Goal: Task Accomplishment & Management: Manage account settings

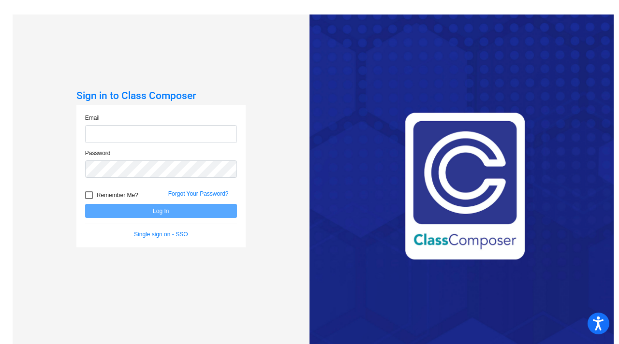
click at [140, 134] on input "email" at bounding box center [161, 134] width 152 height 18
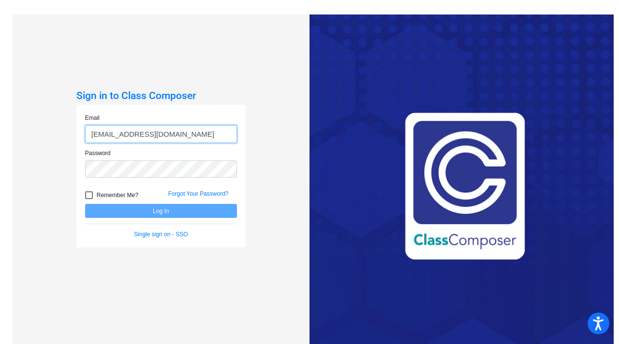
click at [108, 134] on input "[EMAIL_ADDRESS][DOMAIN_NAME]" at bounding box center [161, 134] width 152 height 18
type input "[EMAIL_ADDRESS][DOMAIN_NAME]"
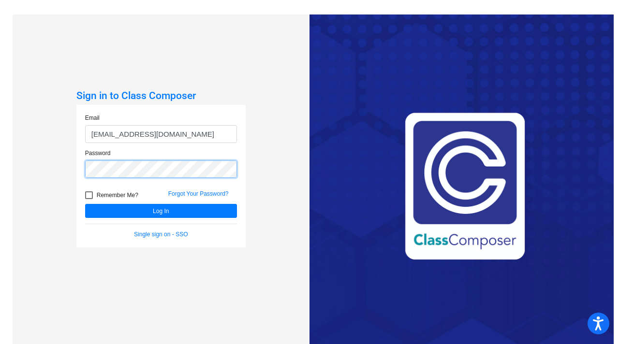
click at [85, 204] on button "Log In" at bounding box center [161, 211] width 152 height 14
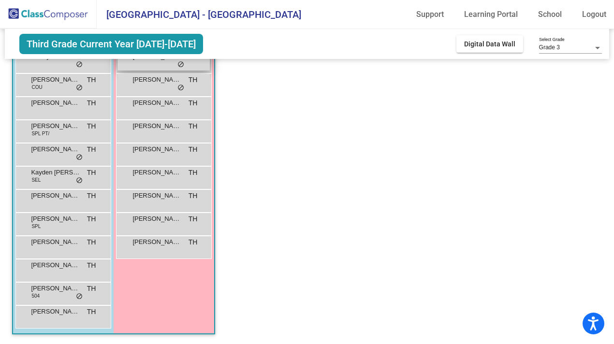
scroll to position [87, 0]
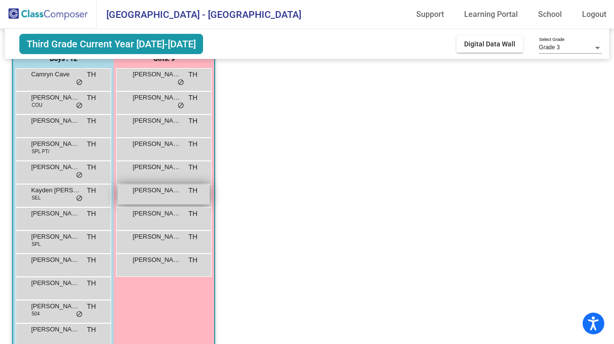
click at [147, 191] on span "[PERSON_NAME]" at bounding box center [156, 191] width 48 height 10
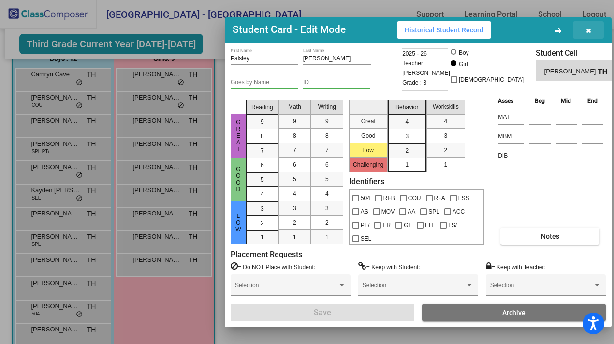
click at [590, 29] on icon "button" at bounding box center [588, 30] width 5 height 7
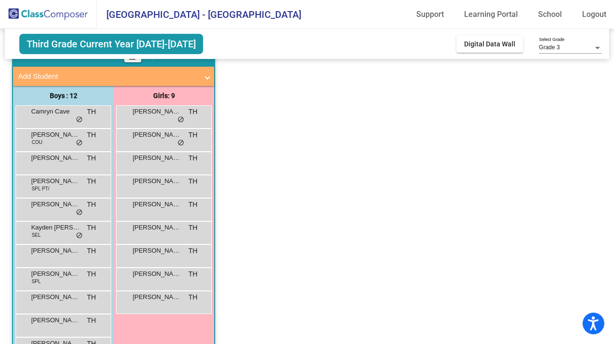
scroll to position [61, 0]
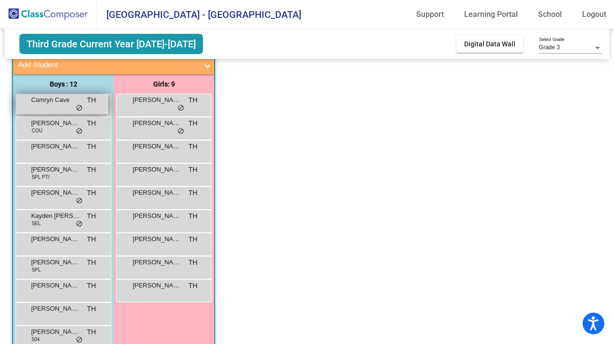
click at [50, 105] on div "Camryn Cave TH lock do_not_disturb_alt" at bounding box center [62, 104] width 92 height 20
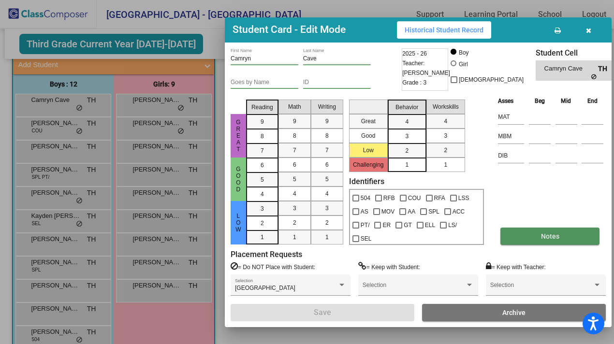
click at [541, 236] on span "Notes" at bounding box center [550, 237] width 18 height 8
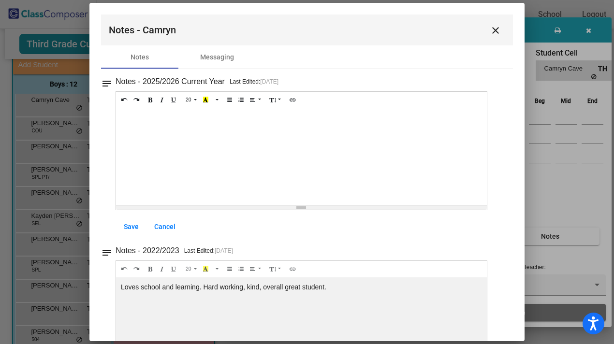
click at [493, 30] on mat-icon "close" at bounding box center [496, 31] width 12 height 12
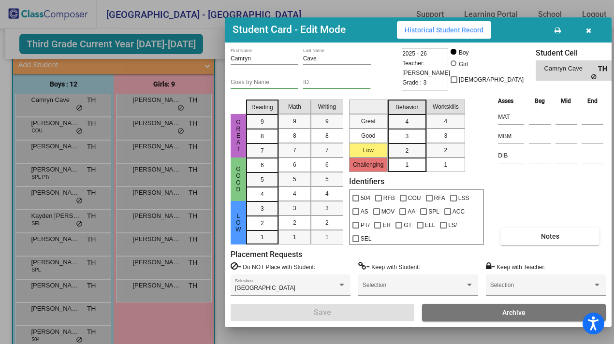
click at [55, 135] on div at bounding box center [307, 172] width 614 height 344
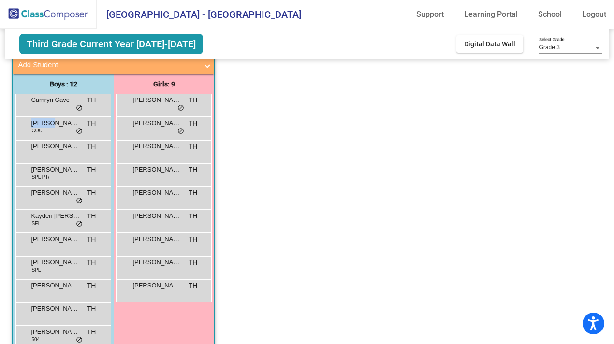
click at [55, 135] on div "[PERSON_NAME] COU TH lock do_not_disturb_alt" at bounding box center [62, 127] width 92 height 20
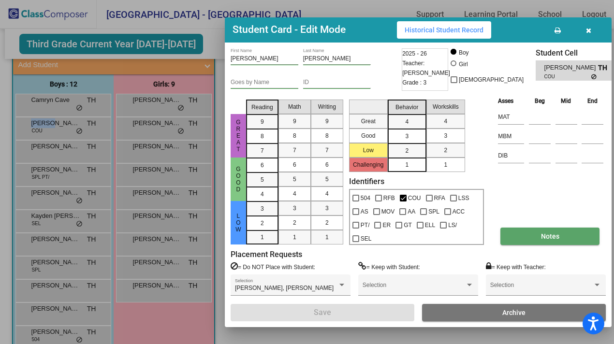
click at [528, 236] on button "Notes" at bounding box center [549, 236] width 99 height 17
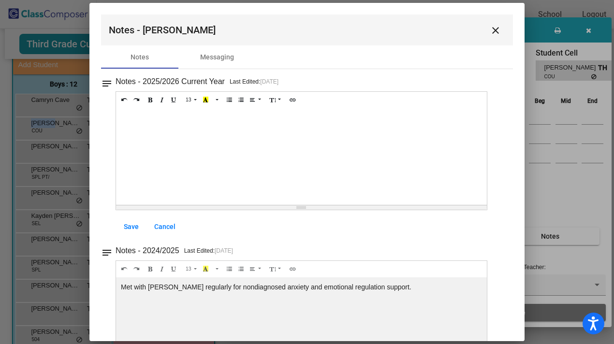
click at [490, 28] on mat-icon "close" at bounding box center [496, 31] width 12 height 12
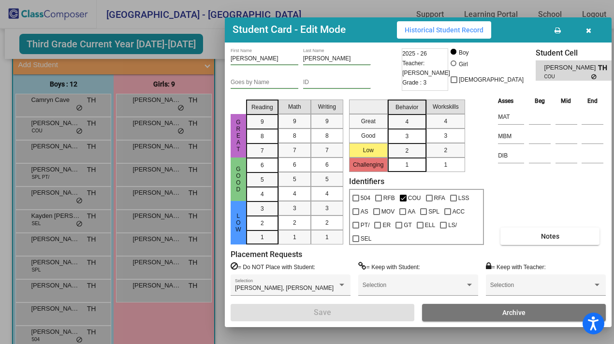
click at [91, 164] on div at bounding box center [307, 172] width 614 height 344
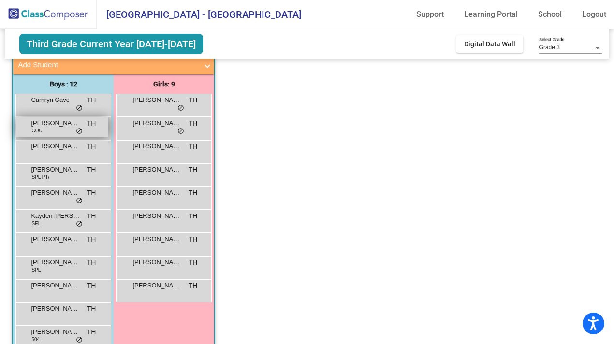
click at [43, 132] on div "[PERSON_NAME] COU TH lock do_not_disturb_alt" at bounding box center [62, 127] width 92 height 20
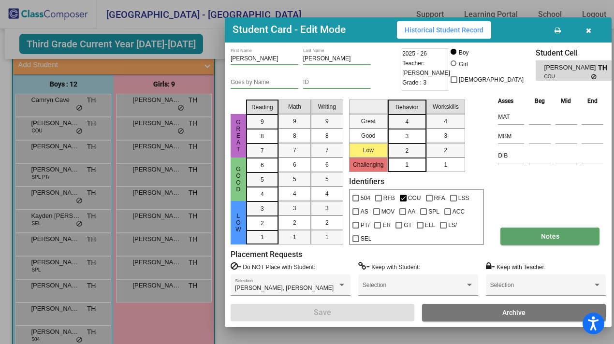
click at [536, 234] on button "Notes" at bounding box center [549, 236] width 99 height 17
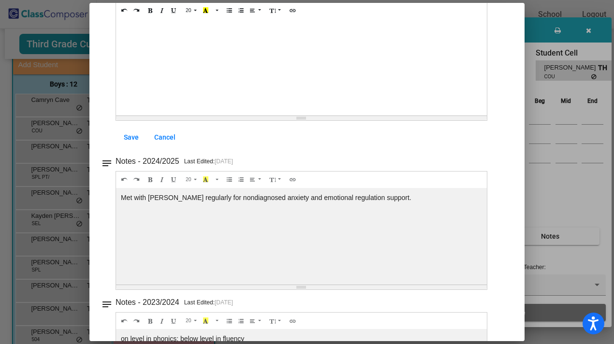
scroll to position [0, 0]
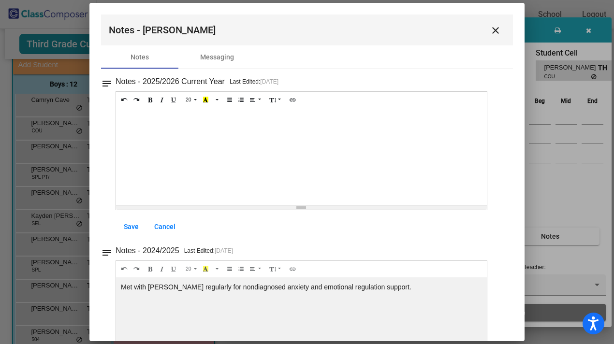
click at [490, 28] on mat-icon "close" at bounding box center [496, 31] width 12 height 12
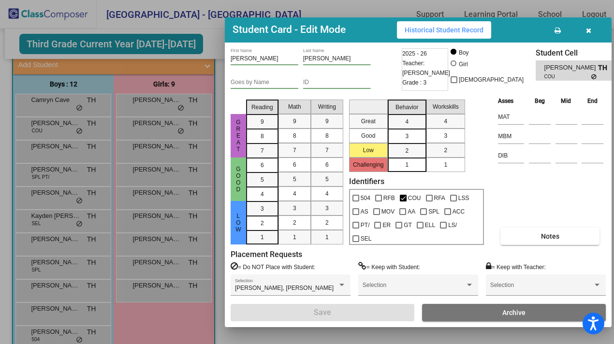
click at [61, 106] on div at bounding box center [307, 172] width 614 height 344
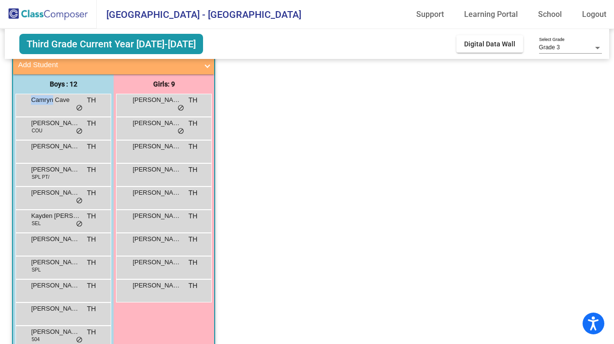
click at [61, 106] on div "Camryn Cave TH lock do_not_disturb_alt" at bounding box center [62, 104] width 92 height 20
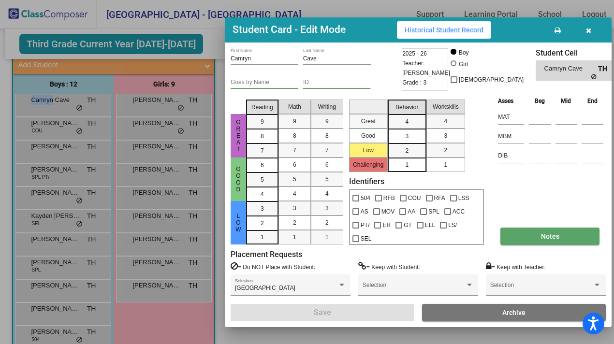
click at [529, 235] on button "Notes" at bounding box center [549, 236] width 99 height 17
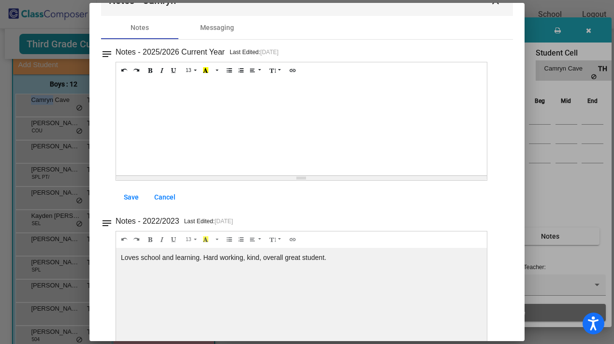
scroll to position [50, 0]
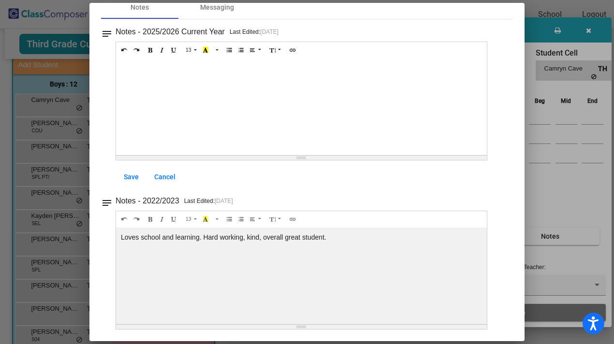
click at [557, 34] on div at bounding box center [307, 172] width 614 height 344
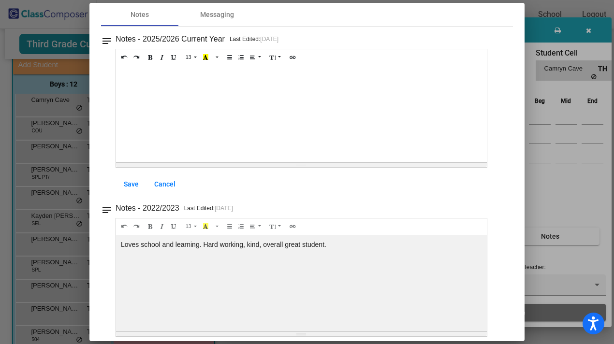
click at [531, 12] on div at bounding box center [307, 172] width 614 height 344
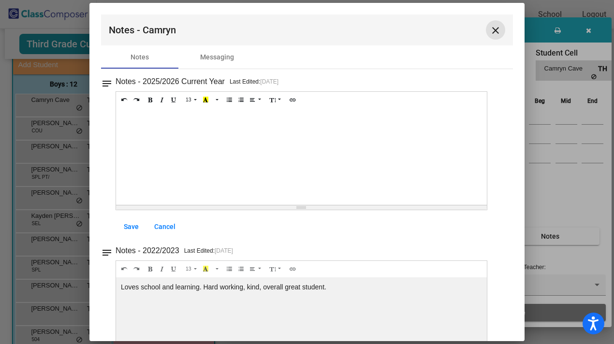
click at [495, 27] on mat-icon "close" at bounding box center [496, 31] width 12 height 12
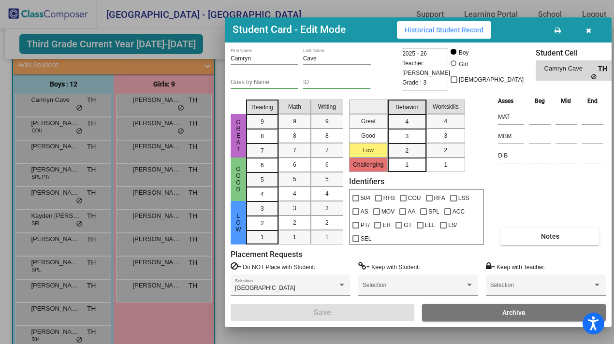
click at [154, 123] on div at bounding box center [307, 172] width 614 height 344
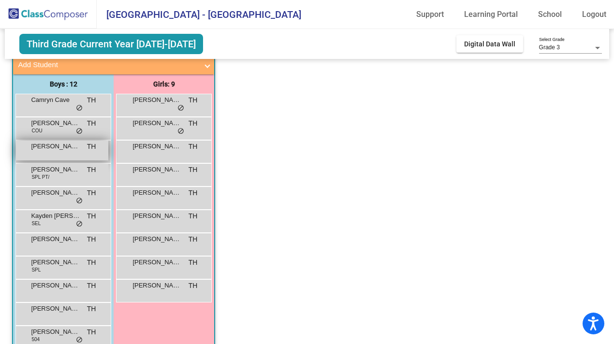
click at [33, 157] on div "[PERSON_NAME] TH lock do_not_disturb_alt" at bounding box center [62, 151] width 92 height 20
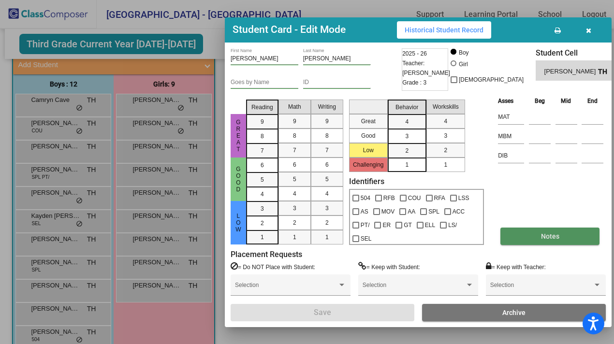
click at [530, 235] on button "Notes" at bounding box center [549, 236] width 99 height 17
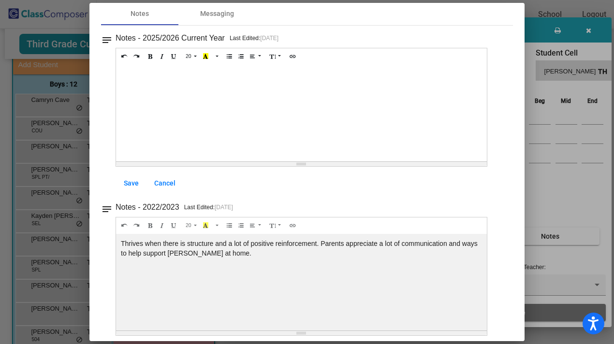
scroll to position [50, 0]
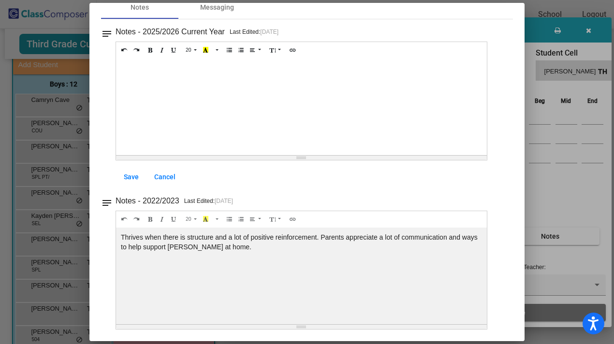
click at [42, 142] on div at bounding box center [307, 172] width 614 height 344
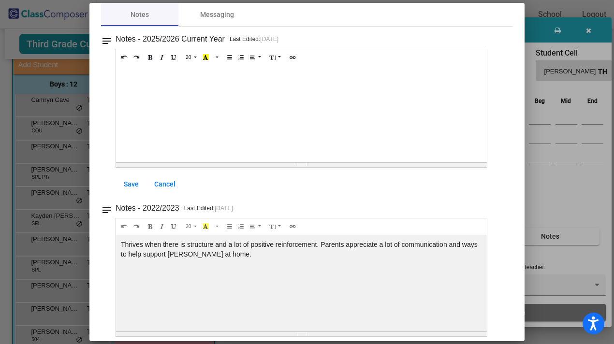
click at [70, 199] on div at bounding box center [307, 172] width 614 height 344
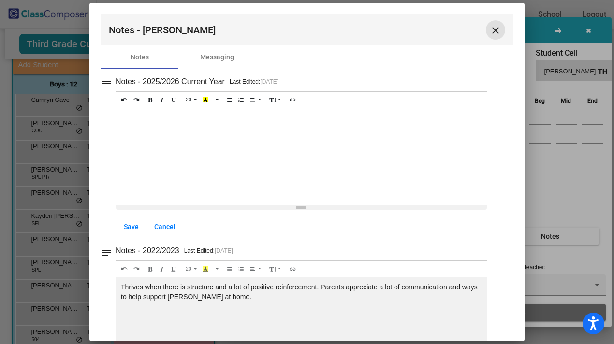
click at [490, 33] on mat-icon "close" at bounding box center [496, 31] width 12 height 12
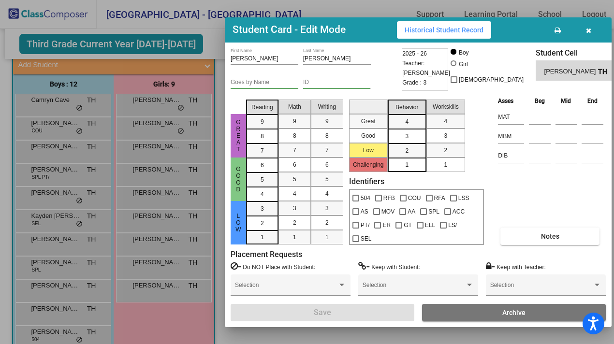
click at [57, 239] on div at bounding box center [307, 172] width 614 height 344
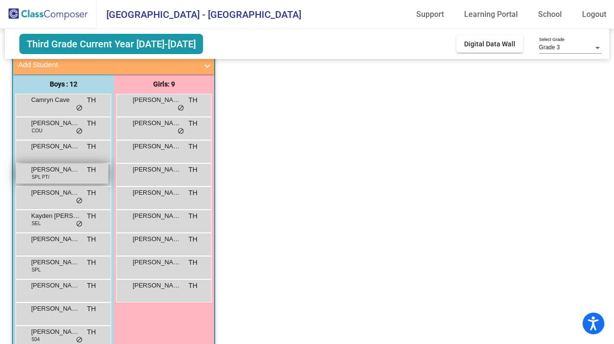
click at [49, 172] on span "[PERSON_NAME]" at bounding box center [55, 170] width 48 height 10
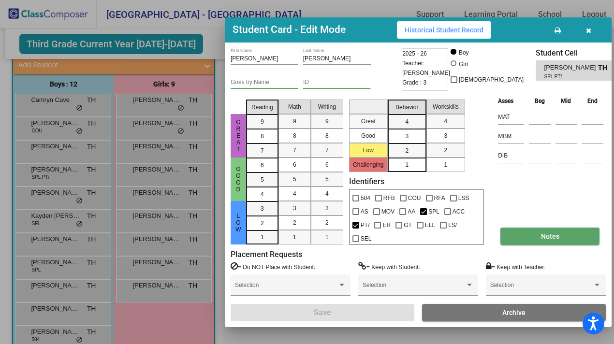
click at [529, 234] on button "Notes" at bounding box center [549, 236] width 99 height 17
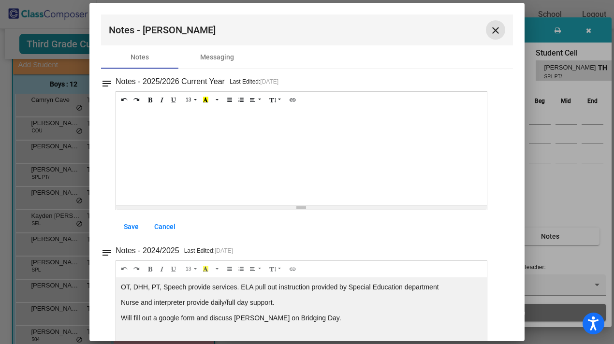
click at [492, 29] on mat-icon "close" at bounding box center [496, 31] width 12 height 12
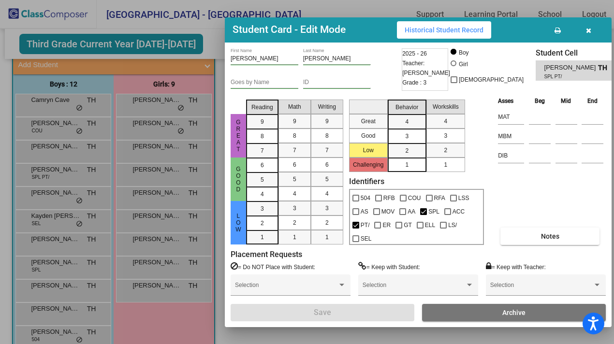
click at [113, 207] on div at bounding box center [307, 172] width 614 height 344
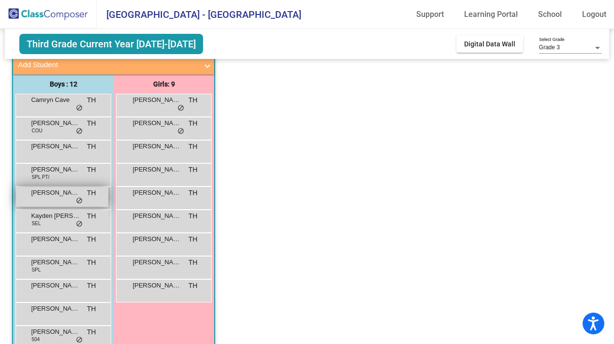
click at [58, 198] on div "[PERSON_NAME] TH lock do_not_disturb_alt" at bounding box center [62, 197] width 92 height 20
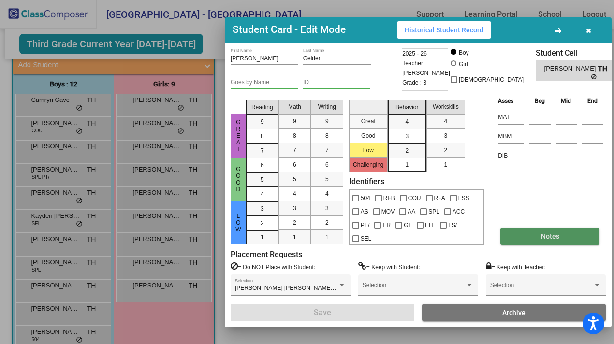
click at [530, 233] on button "Notes" at bounding box center [549, 236] width 99 height 17
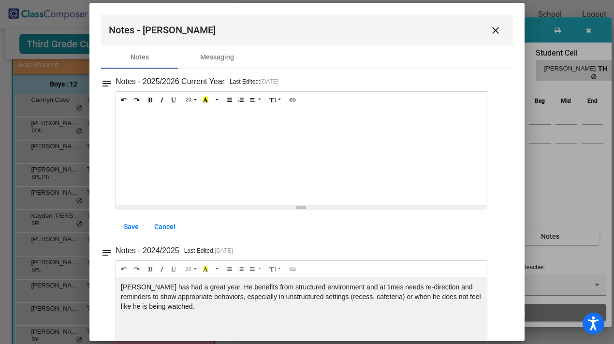
click at [493, 28] on mat-icon "close" at bounding box center [496, 31] width 12 height 12
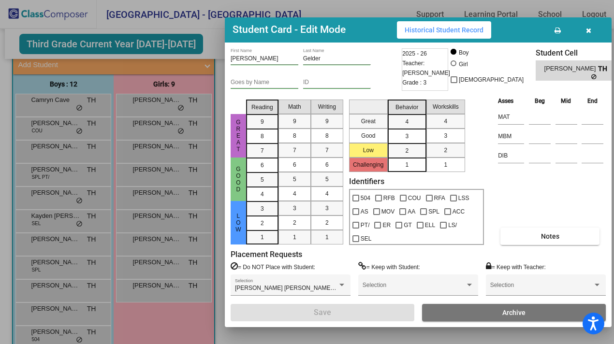
click at [81, 217] on div at bounding box center [307, 172] width 614 height 344
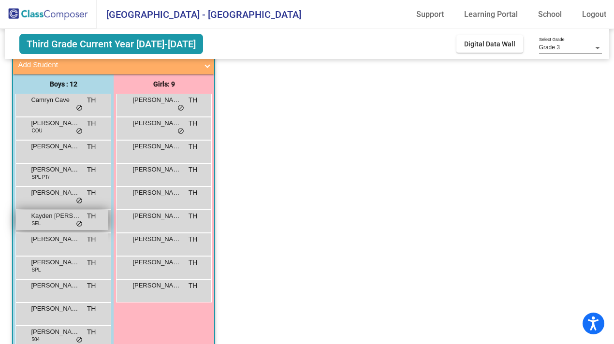
click at [49, 219] on span "Kayden [PERSON_NAME]" at bounding box center [55, 216] width 48 height 10
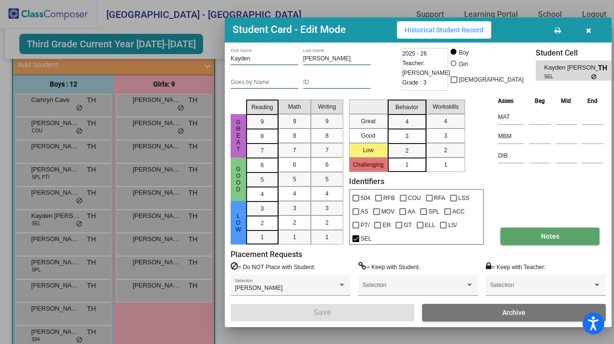
click at [523, 234] on button "Notes" at bounding box center [549, 236] width 99 height 17
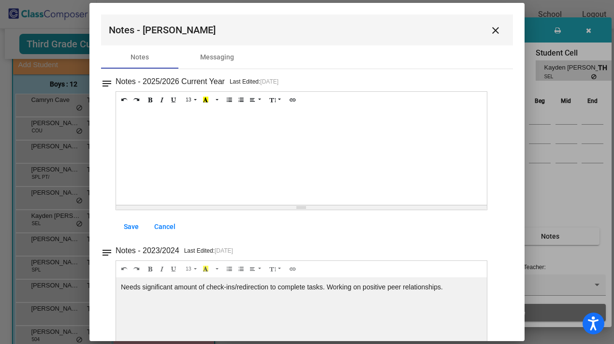
click at [486, 32] on button "close" at bounding box center [495, 29] width 19 height 19
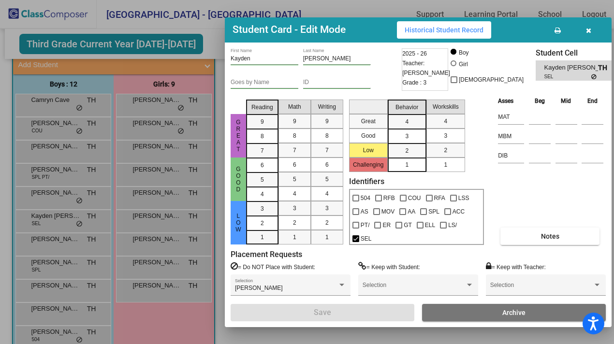
click at [132, 154] on div at bounding box center [307, 172] width 614 height 344
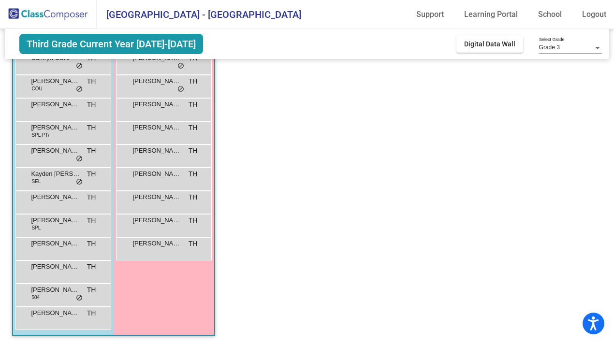
scroll to position [104, 0]
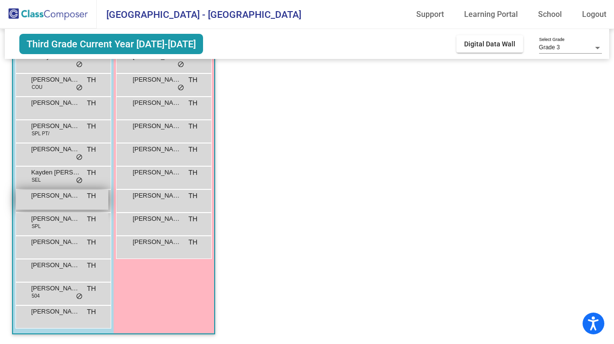
click at [41, 208] on div "[PERSON_NAME] TH lock do_not_disturb_alt" at bounding box center [62, 200] width 92 height 20
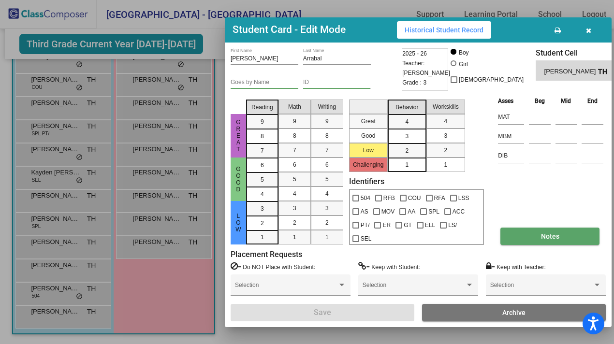
click at [529, 239] on button "Notes" at bounding box center [549, 236] width 99 height 17
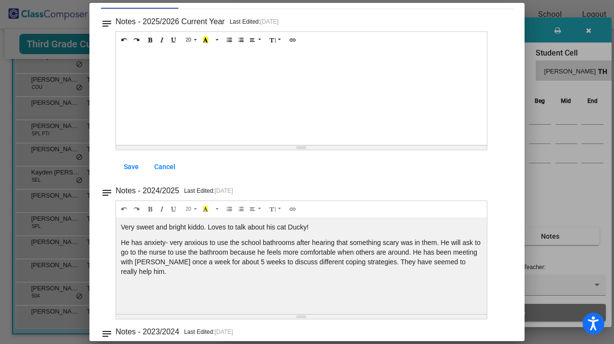
scroll to position [0, 0]
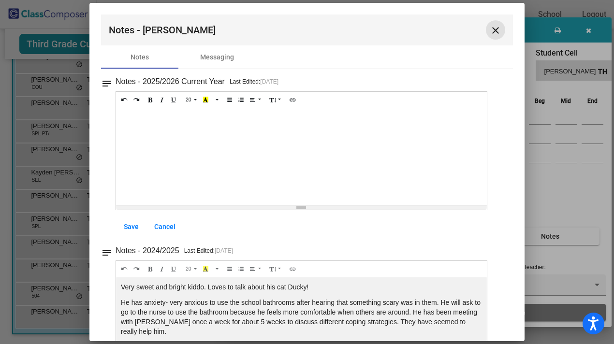
click at [490, 33] on mat-icon "close" at bounding box center [496, 31] width 12 height 12
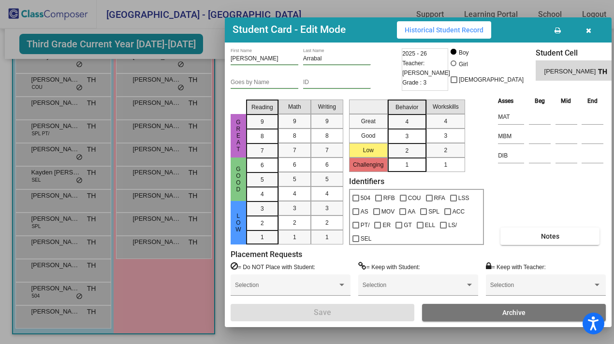
click at [123, 159] on div at bounding box center [307, 172] width 614 height 344
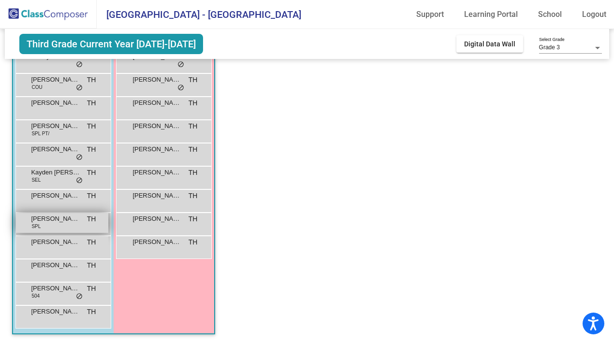
click at [57, 229] on div "[PERSON_NAME] SPL TH lock do_not_disturb_alt" at bounding box center [62, 223] width 92 height 20
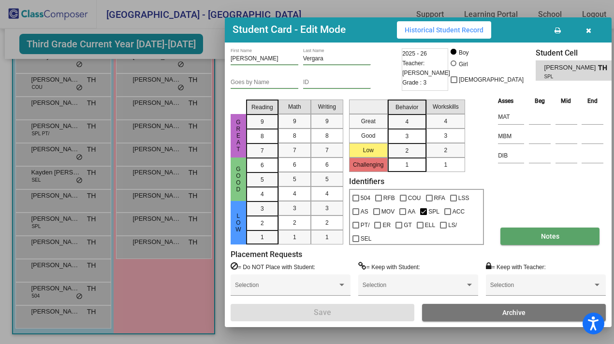
click at [539, 236] on button "Notes" at bounding box center [549, 236] width 99 height 17
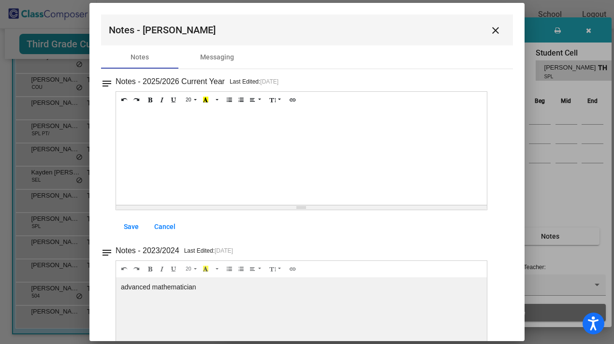
click at [490, 33] on mat-icon "close" at bounding box center [496, 31] width 12 height 12
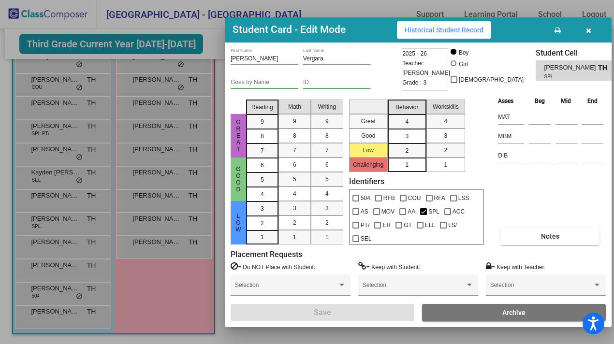
click at [141, 183] on div at bounding box center [307, 172] width 614 height 344
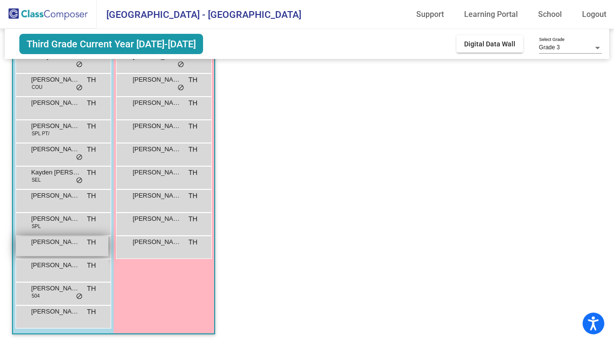
click at [54, 250] on div "[PERSON_NAME] TH lock do_not_disturb_alt" at bounding box center [62, 246] width 92 height 20
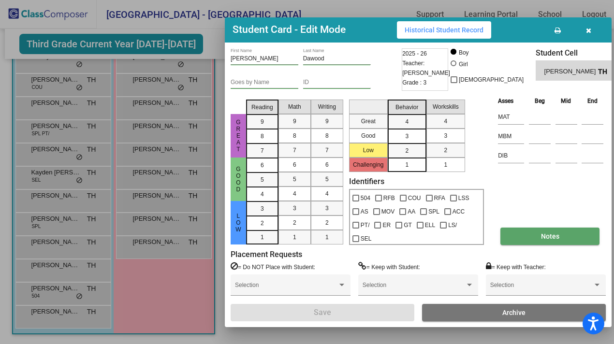
click at [542, 234] on span "Notes" at bounding box center [550, 237] width 18 height 8
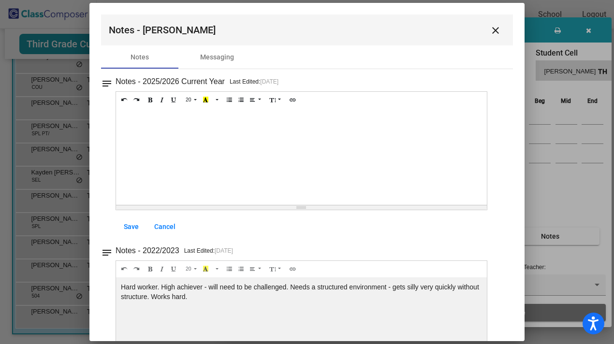
click at [491, 30] on mat-icon "close" at bounding box center [496, 31] width 12 height 12
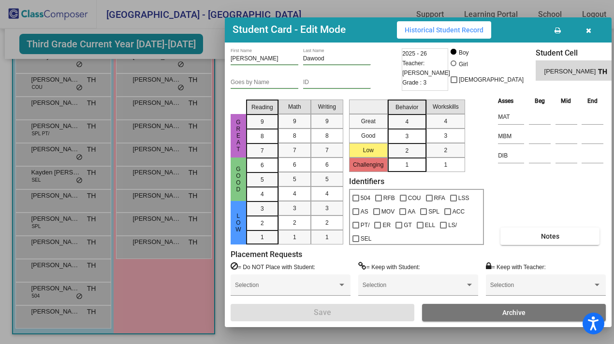
click at [137, 165] on div at bounding box center [307, 172] width 614 height 344
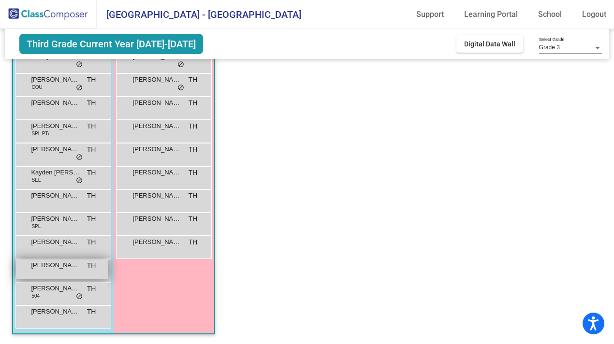
click at [50, 271] on div "[PERSON_NAME] TH lock do_not_disturb_alt" at bounding box center [62, 270] width 92 height 20
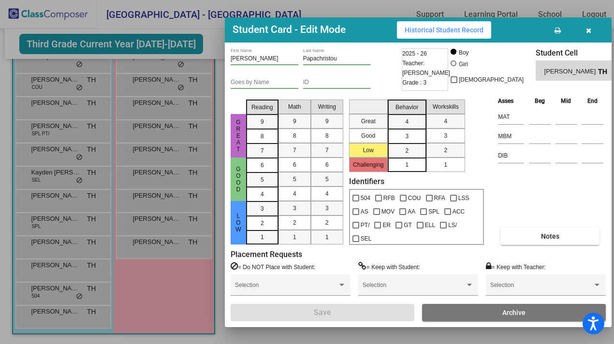
click at [539, 245] on div "[PERSON_NAME] First Name [PERSON_NAME] Last Name Goes by Name ID 2025 - 26 Teac…" at bounding box center [418, 184] width 375 height 273
click at [535, 233] on button "Notes" at bounding box center [549, 236] width 99 height 17
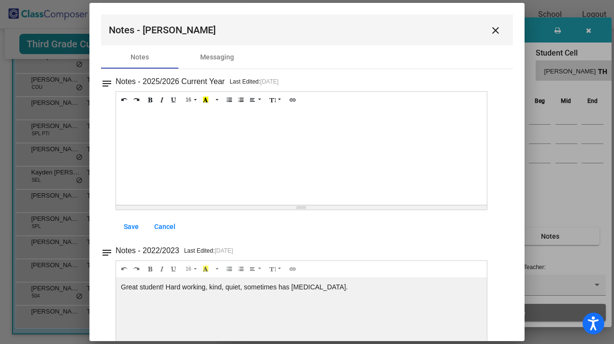
click at [490, 28] on mat-icon "close" at bounding box center [496, 31] width 12 height 12
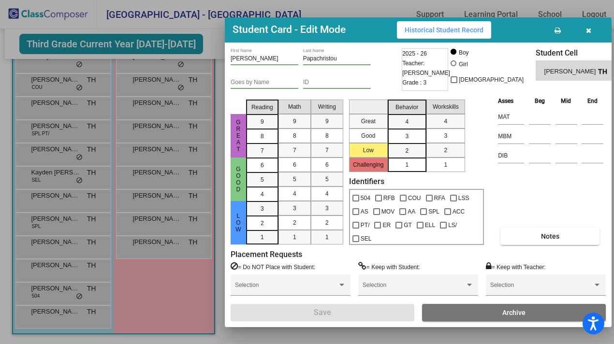
click at [67, 246] on div at bounding box center [307, 172] width 614 height 344
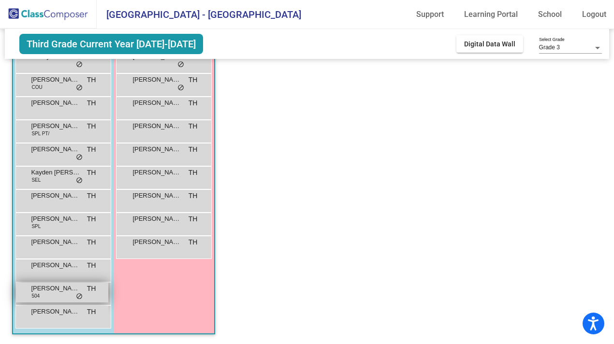
click at [57, 293] on span "[PERSON_NAME]" at bounding box center [55, 289] width 48 height 10
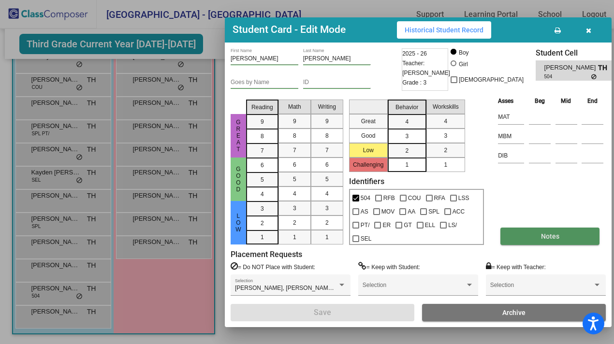
click at [535, 236] on button "Notes" at bounding box center [549, 236] width 99 height 17
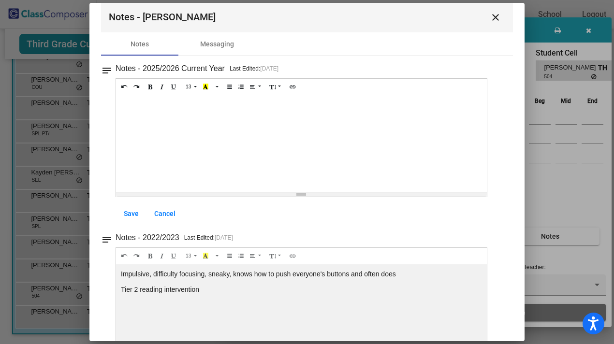
scroll to position [14, 0]
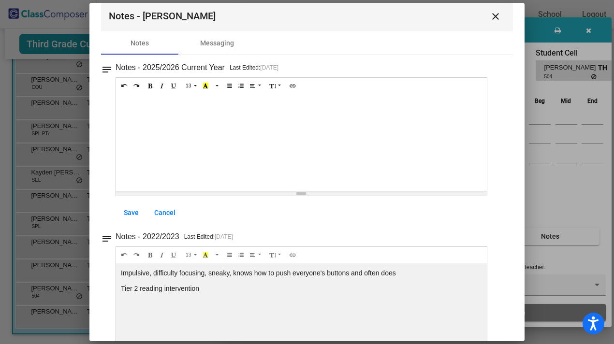
click at [491, 18] on mat-icon "close" at bounding box center [496, 17] width 12 height 12
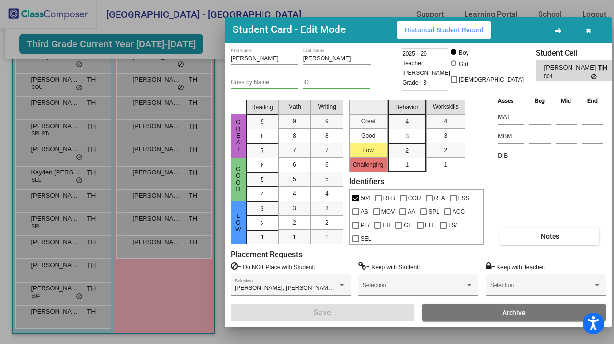
click at [92, 189] on div at bounding box center [307, 172] width 614 height 344
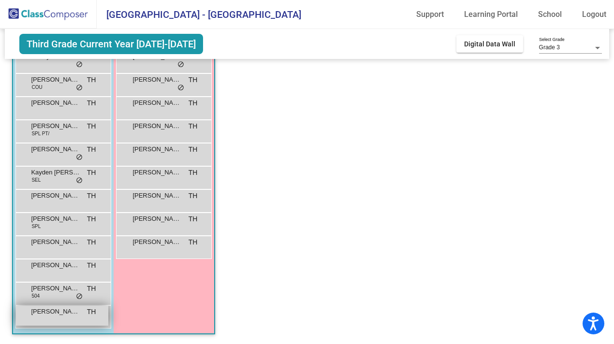
click at [57, 316] on span "[PERSON_NAME]" at bounding box center [55, 312] width 48 height 10
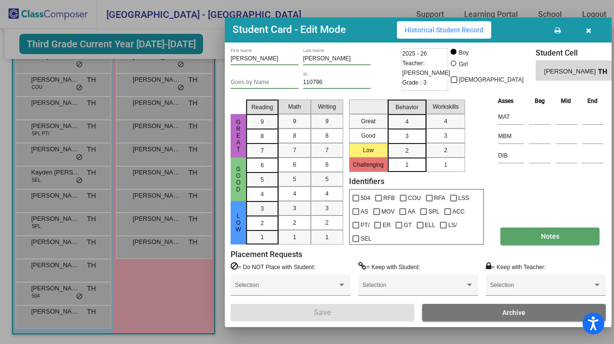
click at [542, 235] on span "Notes" at bounding box center [550, 237] width 18 height 8
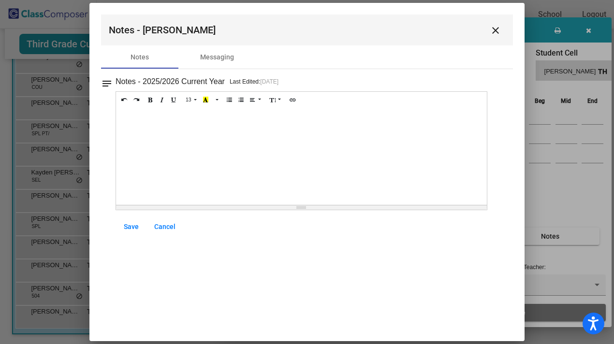
scroll to position [0, 0]
click at [497, 30] on mat-icon "close" at bounding box center [496, 31] width 12 height 12
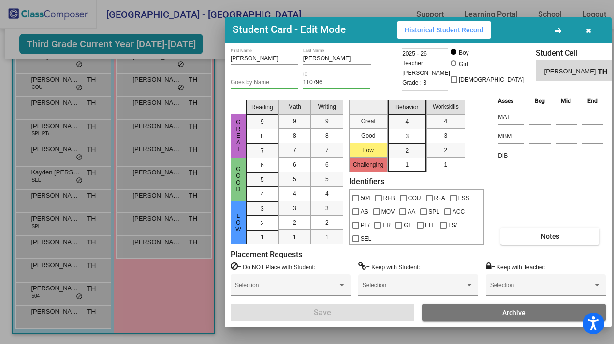
click at [120, 276] on div at bounding box center [307, 172] width 614 height 344
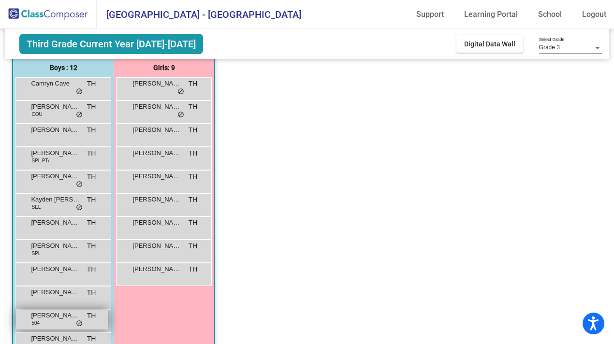
scroll to position [76, 0]
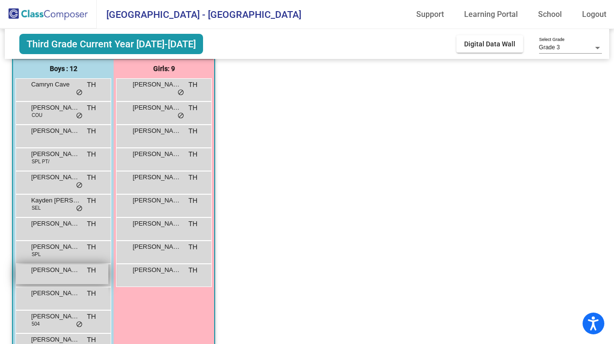
click at [55, 267] on span "[PERSON_NAME]" at bounding box center [55, 270] width 48 height 10
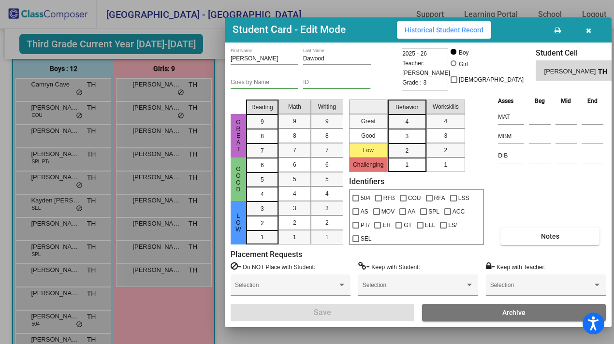
click at [163, 174] on div at bounding box center [307, 172] width 614 height 344
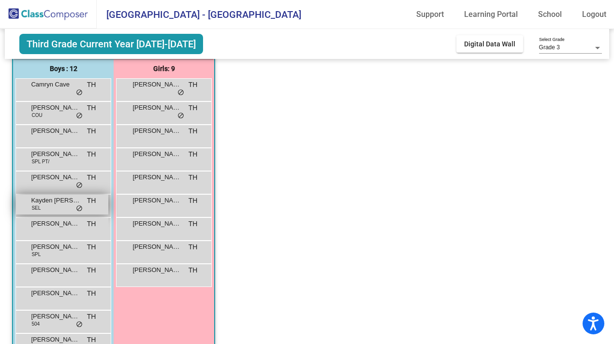
click at [51, 205] on div "Kayden [PERSON_NAME] SEL TH lock do_not_disturb_alt" at bounding box center [62, 205] width 92 height 20
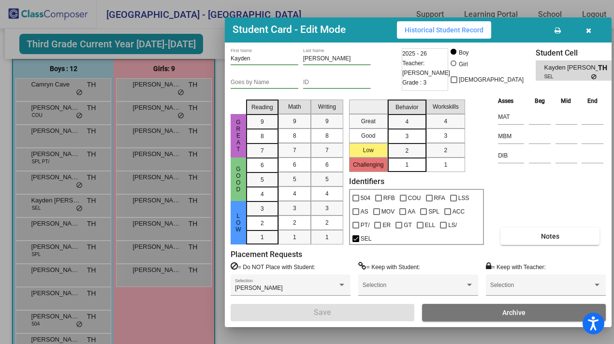
click at [212, 98] on div at bounding box center [307, 172] width 614 height 344
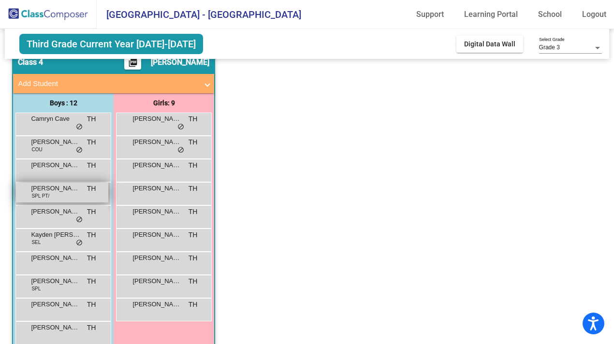
scroll to position [39, 0]
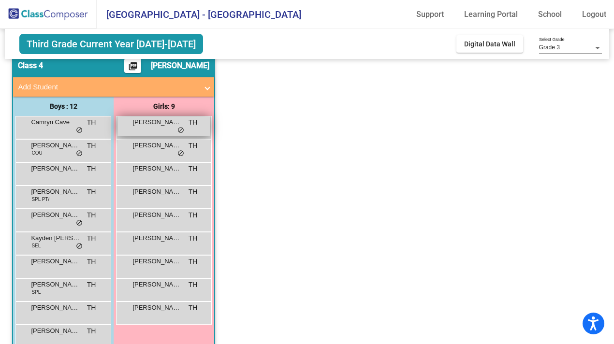
click at [148, 125] on span "[PERSON_NAME]" at bounding box center [156, 122] width 48 height 10
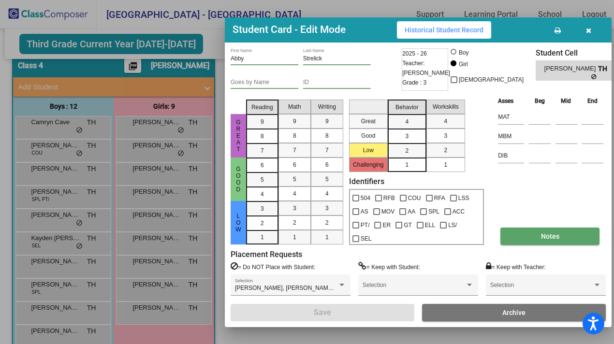
click at [533, 234] on button "Notes" at bounding box center [549, 236] width 99 height 17
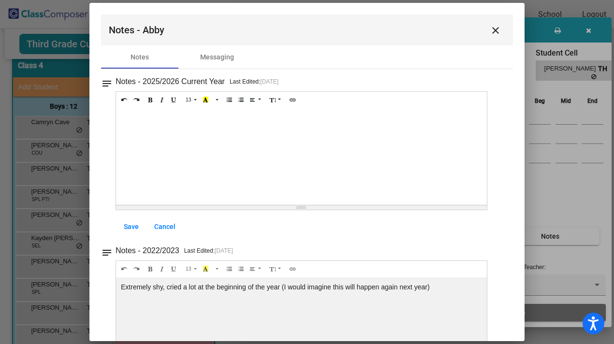
click at [496, 25] on mat-icon "close" at bounding box center [496, 31] width 12 height 12
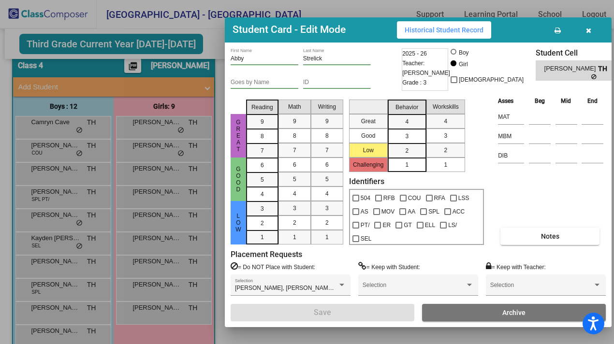
click at [210, 166] on div at bounding box center [307, 172] width 614 height 344
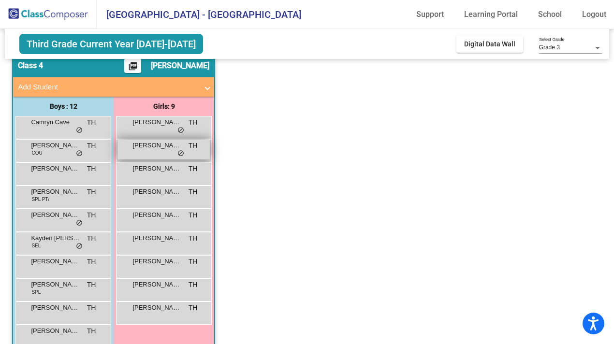
click at [151, 153] on div "[PERSON_NAME] TH lock do_not_disturb_alt" at bounding box center [163, 150] width 92 height 20
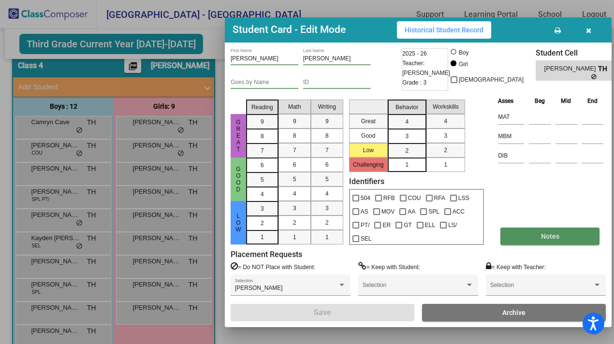
click at [519, 236] on button "Notes" at bounding box center [549, 236] width 99 height 17
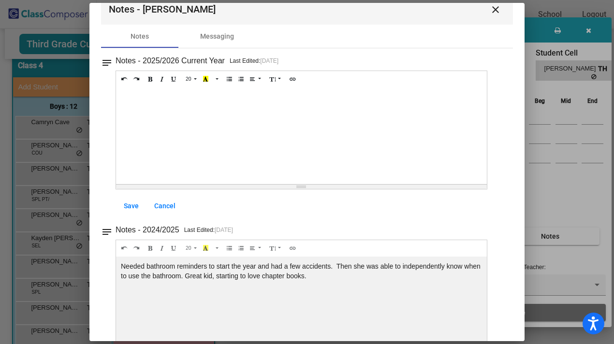
scroll to position [0, 0]
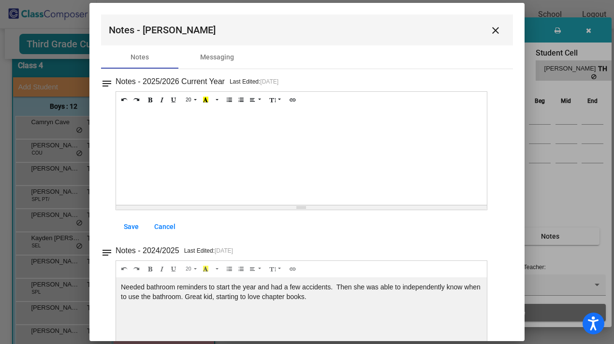
click at [491, 27] on mat-icon "close" at bounding box center [496, 31] width 12 height 12
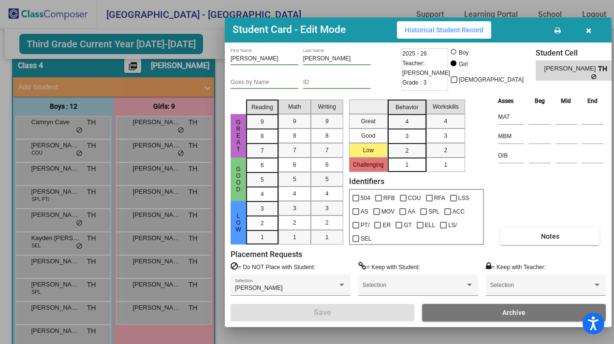
click at [148, 180] on div at bounding box center [307, 172] width 614 height 344
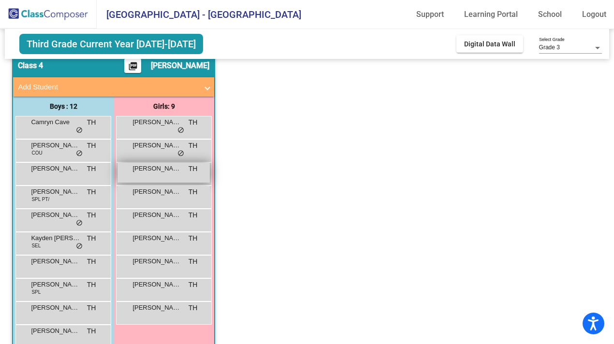
click at [147, 167] on span "[PERSON_NAME]" at bounding box center [156, 169] width 48 height 10
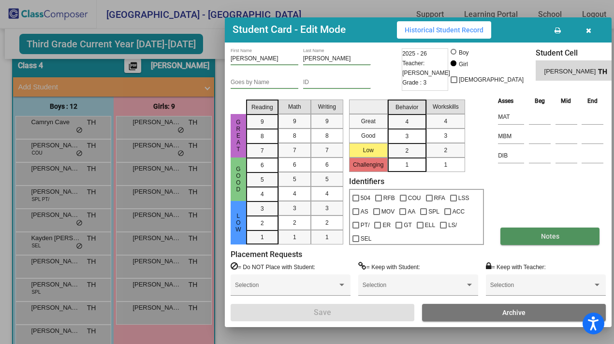
click at [546, 234] on span "Notes" at bounding box center [550, 237] width 18 height 8
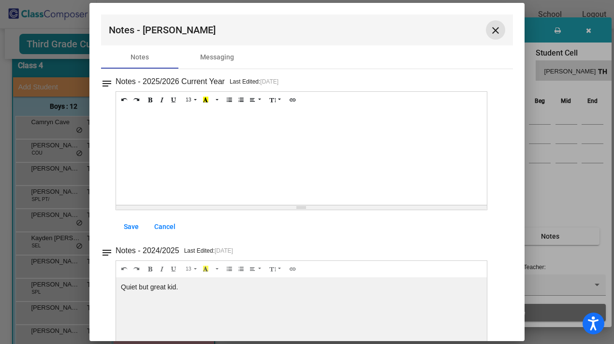
click at [494, 26] on mat-icon "close" at bounding box center [496, 31] width 12 height 12
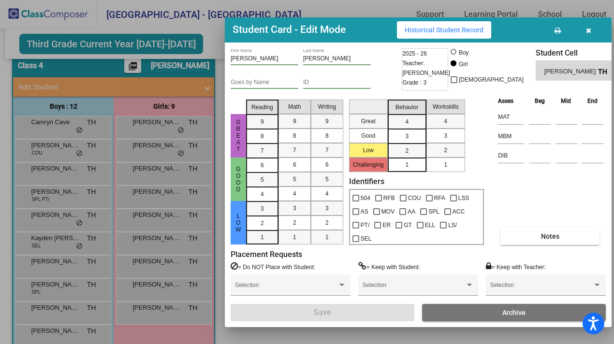
click at [137, 172] on div at bounding box center [307, 172] width 614 height 344
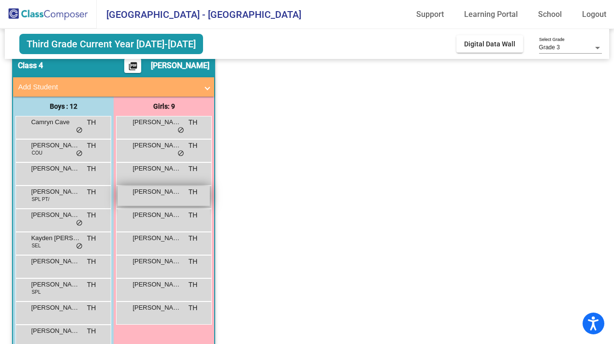
click at [137, 197] on div "[PERSON_NAME] TH lock do_not_disturb_alt" at bounding box center [163, 196] width 92 height 20
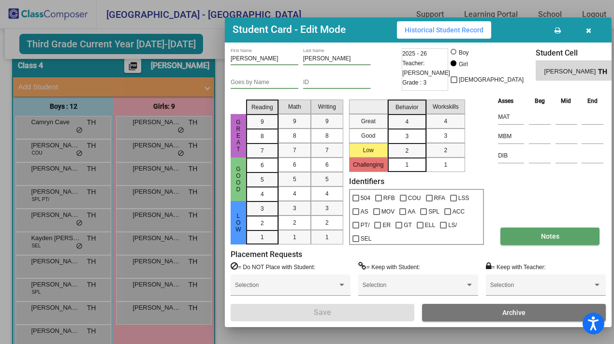
click at [549, 234] on span "Notes" at bounding box center [550, 237] width 18 height 8
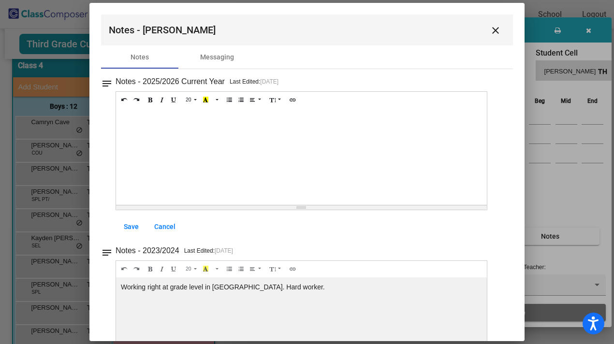
click at [491, 31] on mat-icon "close" at bounding box center [496, 31] width 12 height 12
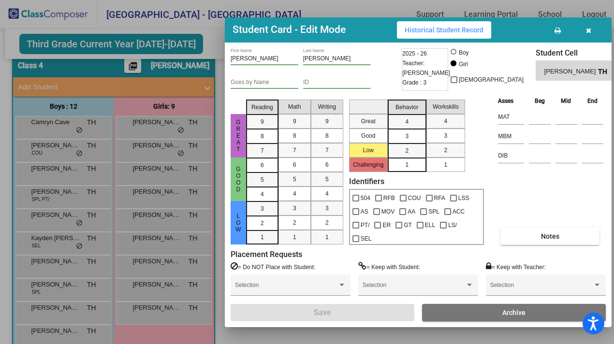
click at [178, 166] on div at bounding box center [307, 172] width 614 height 344
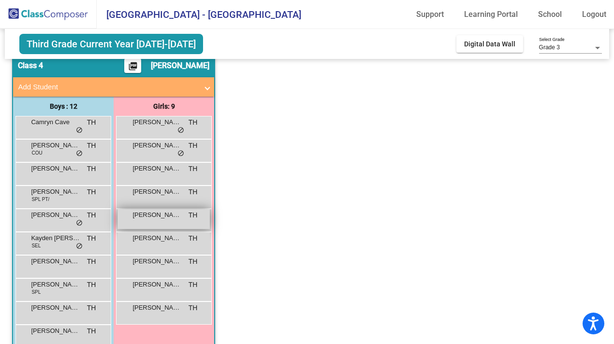
click at [153, 221] on div "[PERSON_NAME] TH lock do_not_disturb_alt" at bounding box center [163, 219] width 92 height 20
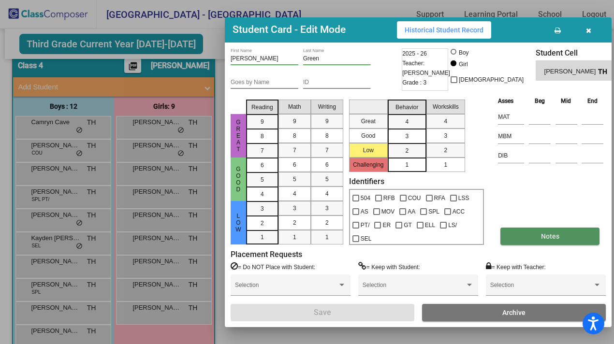
click at [538, 233] on button "Notes" at bounding box center [549, 236] width 99 height 17
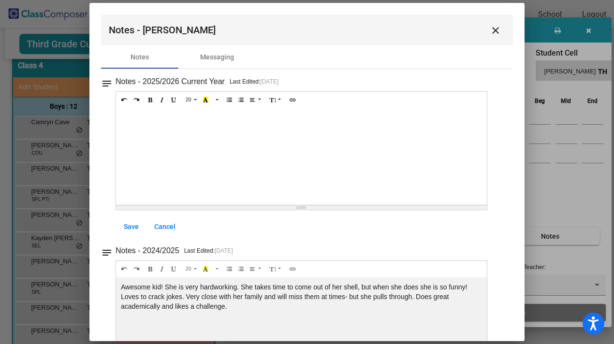
click at [490, 34] on mat-icon "close" at bounding box center [496, 31] width 12 height 12
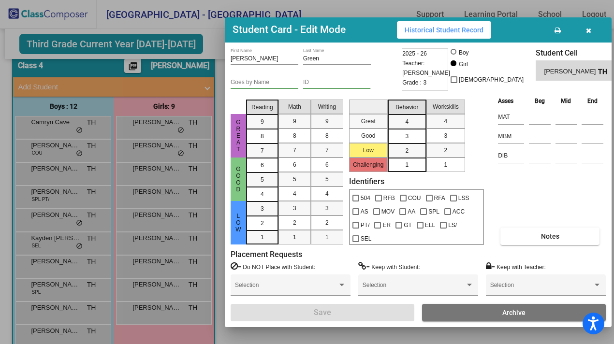
click at [128, 209] on div at bounding box center [307, 172] width 614 height 344
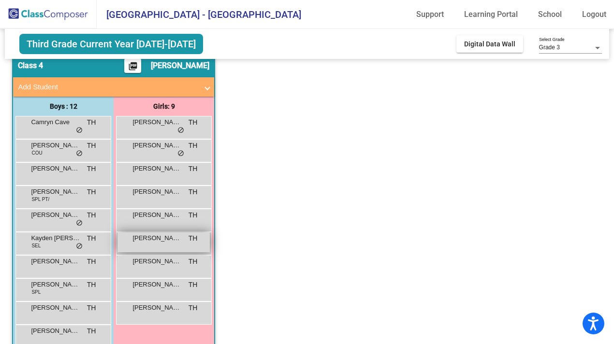
click at [148, 245] on div "Paisley [PERSON_NAME] TH lock do_not_disturb_alt" at bounding box center [163, 243] width 92 height 20
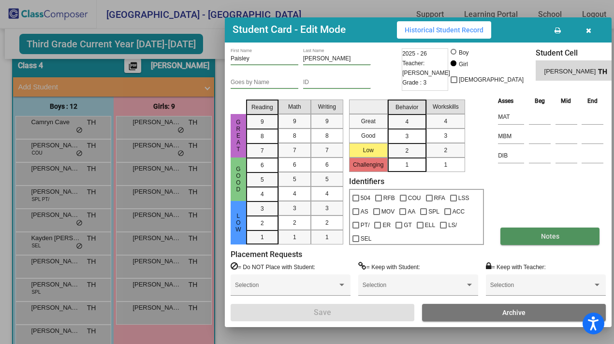
click at [523, 232] on button "Notes" at bounding box center [549, 236] width 99 height 17
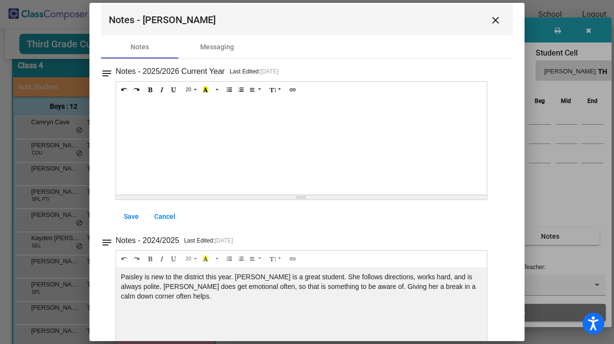
scroll to position [14, 0]
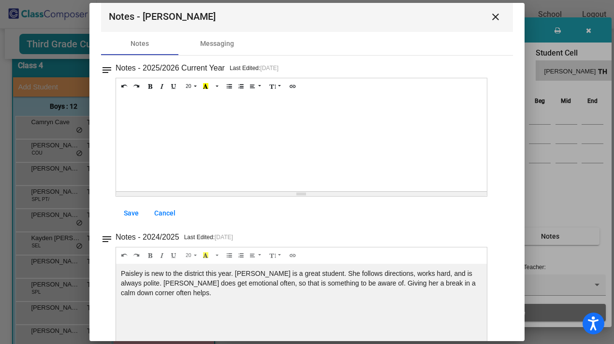
click at [493, 16] on mat-icon "close" at bounding box center [496, 17] width 12 height 12
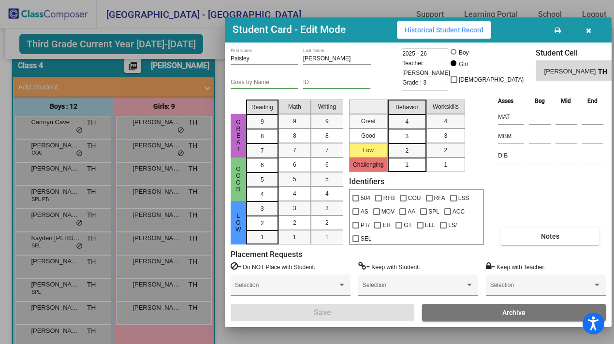
click at [114, 175] on div at bounding box center [307, 172] width 614 height 344
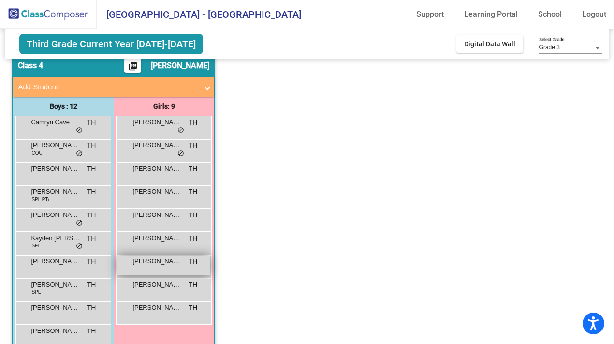
click at [147, 266] on div "[PERSON_NAME] TH lock do_not_disturb_alt" at bounding box center [163, 266] width 92 height 20
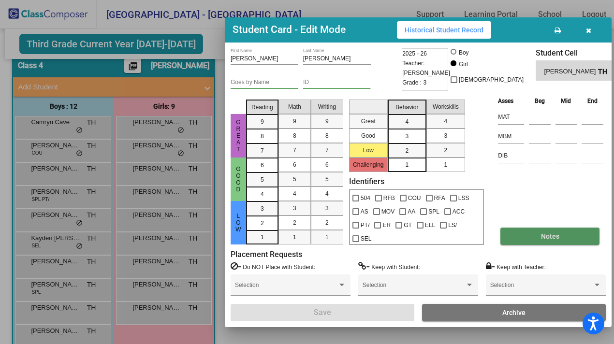
click at [529, 237] on button "Notes" at bounding box center [549, 236] width 99 height 17
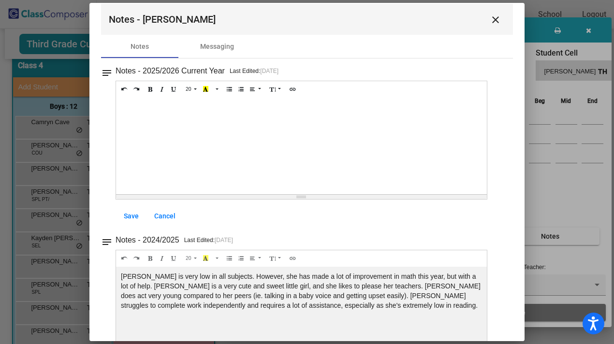
scroll to position [0, 0]
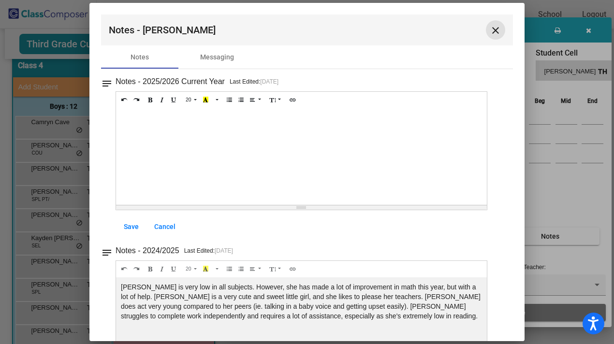
click at [491, 32] on mat-icon "close" at bounding box center [496, 31] width 12 height 12
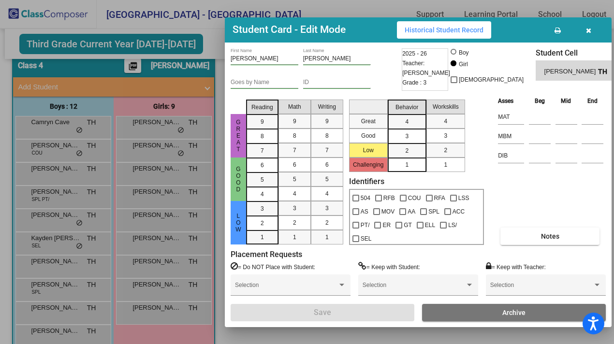
click at [71, 198] on div at bounding box center [307, 172] width 614 height 344
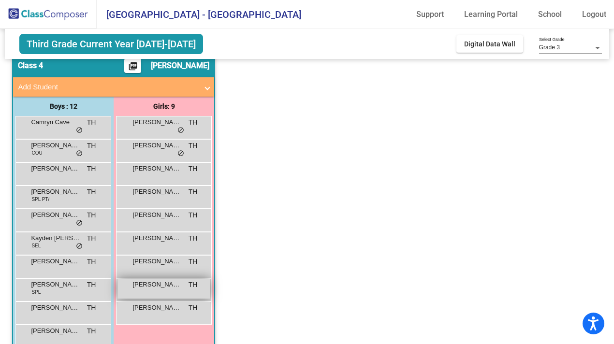
click at [154, 291] on div "[PERSON_NAME] TH lock do_not_disturb_alt" at bounding box center [163, 289] width 92 height 20
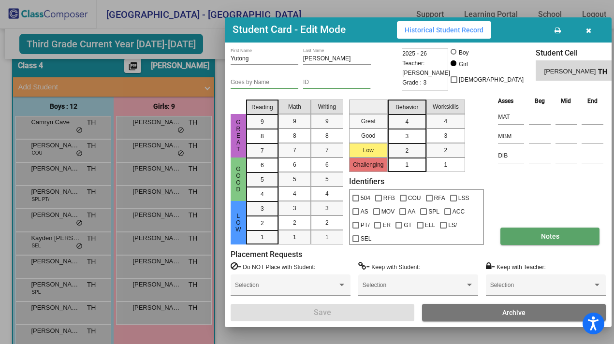
click at [562, 239] on button "Notes" at bounding box center [549, 236] width 99 height 17
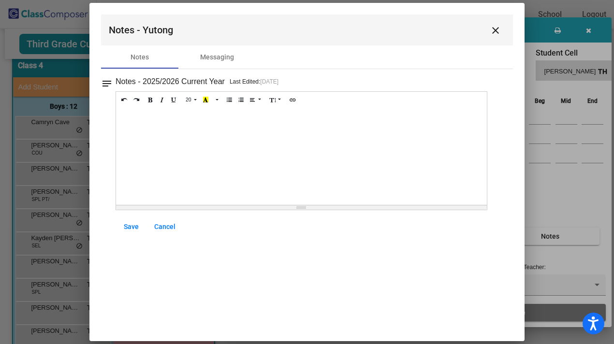
click at [497, 31] on mat-icon "close" at bounding box center [496, 31] width 12 height 12
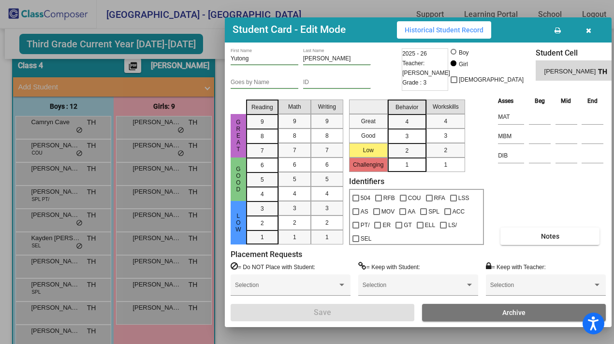
click at [139, 314] on div at bounding box center [307, 172] width 614 height 344
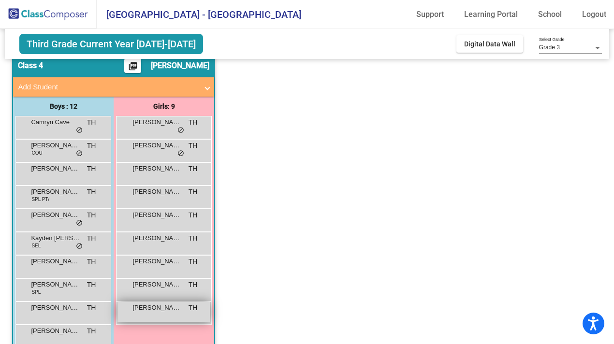
click at [152, 312] on div "[PERSON_NAME] TH lock do_not_disturb_alt" at bounding box center [163, 312] width 92 height 20
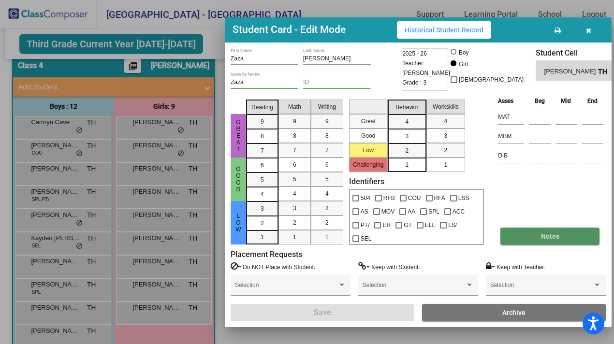
click at [536, 240] on button "Notes" at bounding box center [549, 236] width 99 height 17
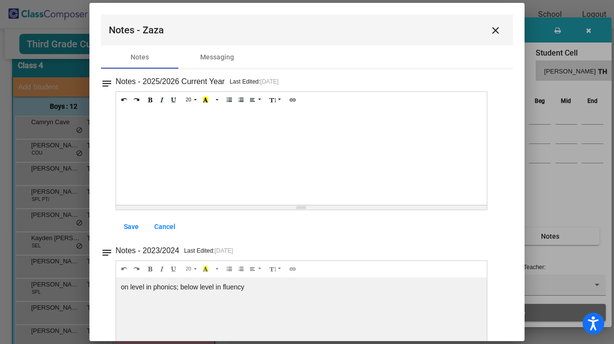
click at [490, 28] on mat-icon "close" at bounding box center [496, 31] width 12 height 12
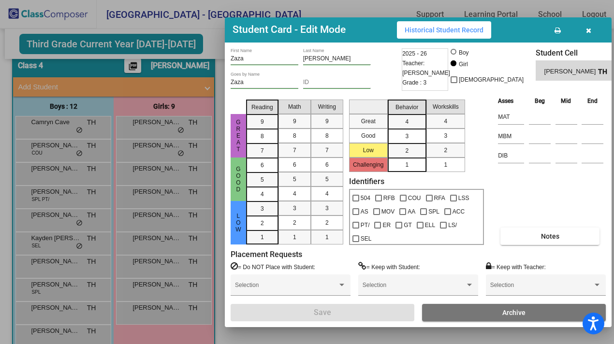
click at [97, 198] on div at bounding box center [307, 172] width 614 height 344
